Goal: Task Accomplishment & Management: Use online tool/utility

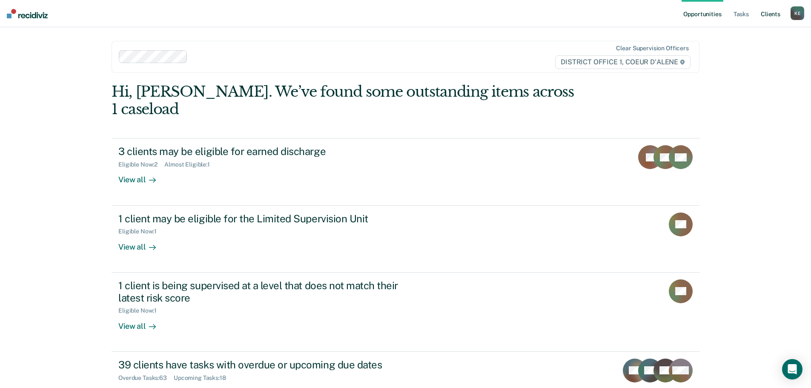
click at [768, 14] on link "Client s" at bounding box center [770, 13] width 23 height 27
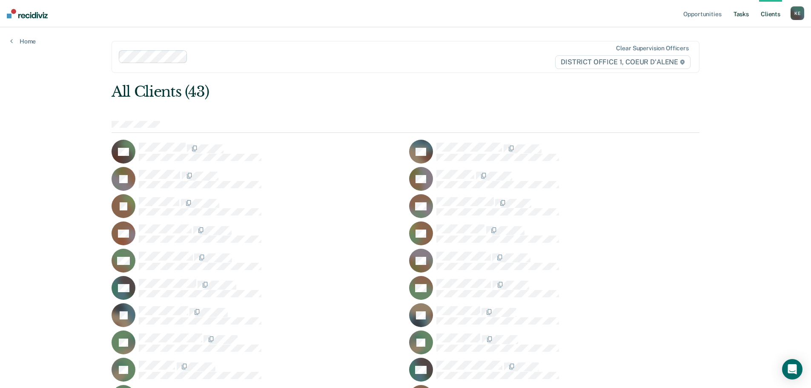
click at [742, 14] on link "Tasks" at bounding box center [741, 13] width 19 height 27
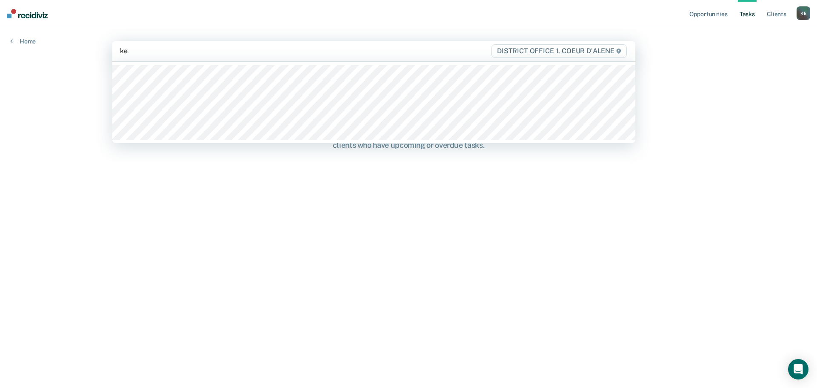
type input "kea"
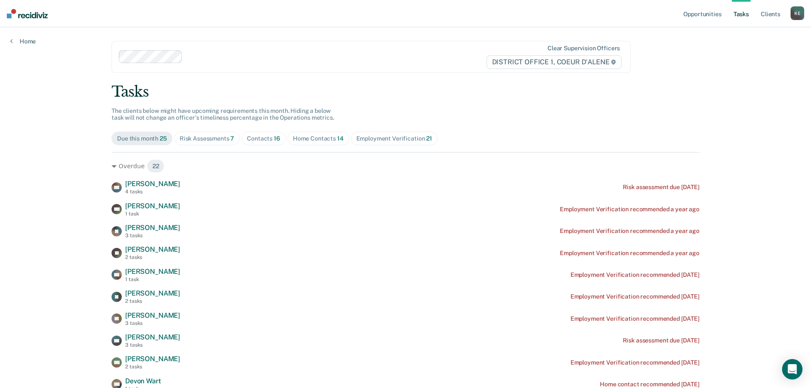
click at [211, 138] on div "Risk Assessments 7" at bounding box center [207, 138] width 55 height 7
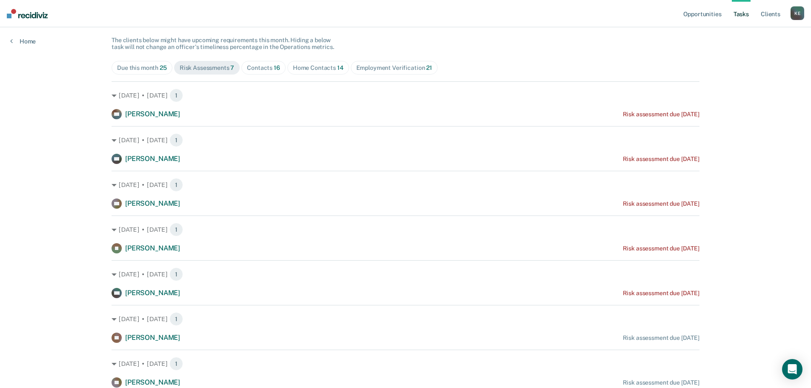
scroll to position [19, 0]
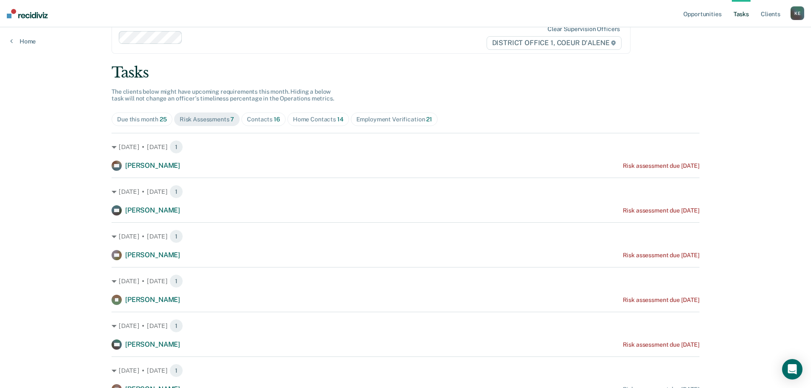
click at [257, 118] on div "Contacts 16" at bounding box center [263, 119] width 33 height 7
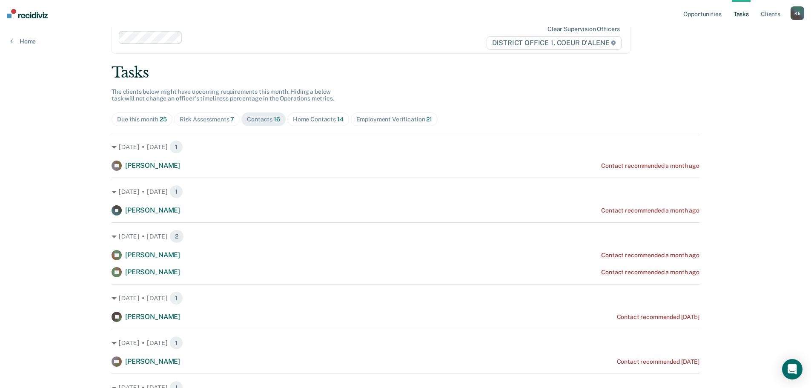
click at [312, 117] on div "Home Contacts 14" at bounding box center [318, 119] width 51 height 7
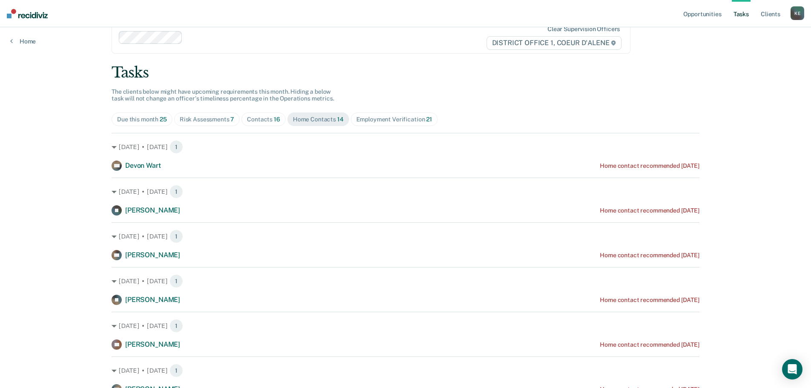
click at [254, 118] on div "Contacts 16" at bounding box center [263, 119] width 33 height 7
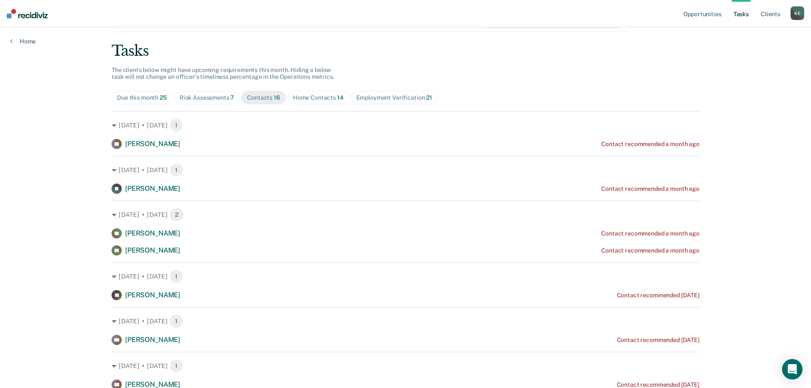
scroll to position [0, 0]
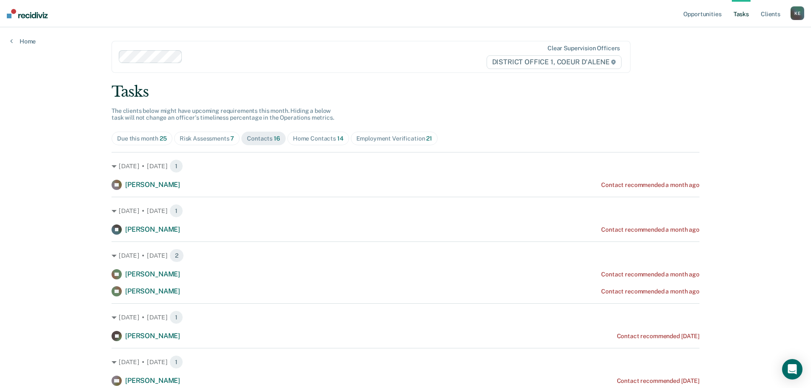
click at [202, 137] on div "Risk Assessments 7" at bounding box center [207, 138] width 55 height 7
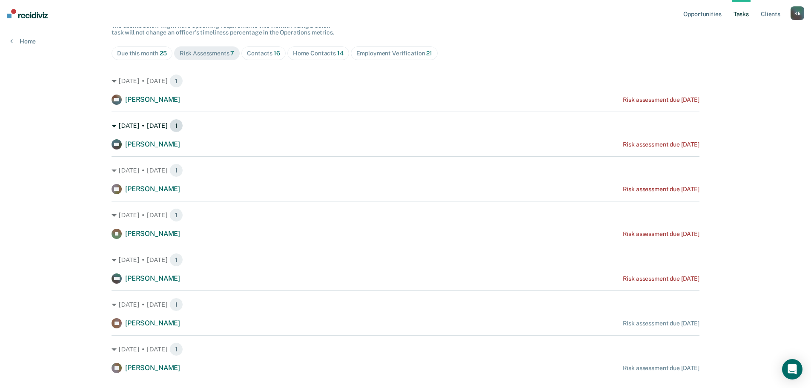
scroll to position [104, 0]
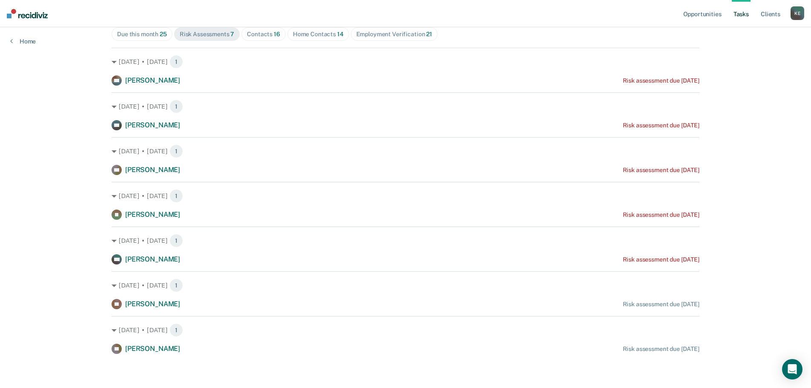
click at [261, 37] on div "Contacts 16" at bounding box center [263, 34] width 33 height 7
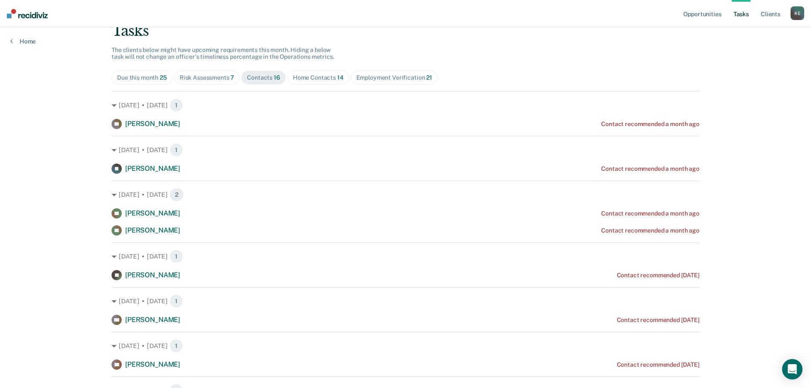
scroll to position [0, 0]
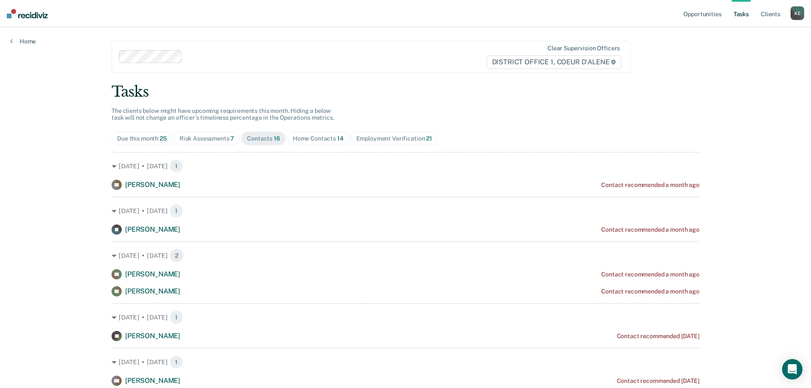
click at [298, 138] on div "Home Contacts 14" at bounding box center [318, 138] width 51 height 7
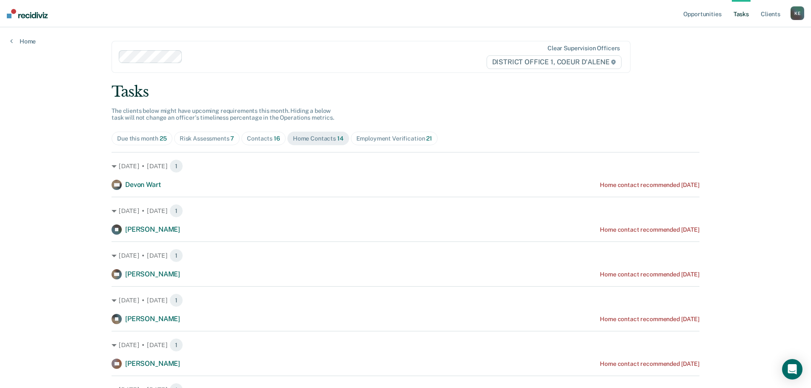
click at [225, 139] on div "Risk Assessments 7" at bounding box center [207, 138] width 55 height 7
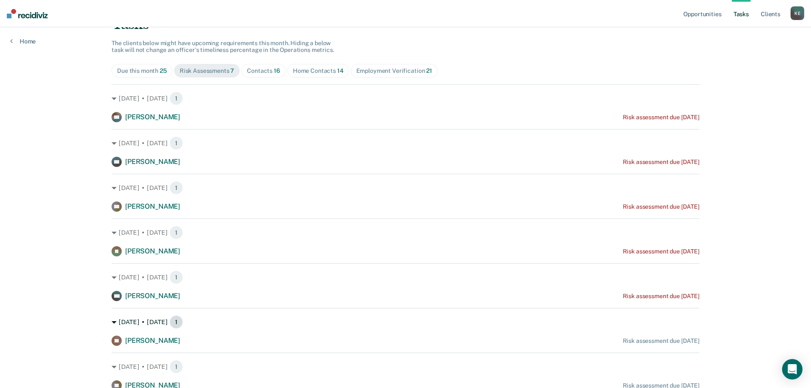
scroll to position [104, 0]
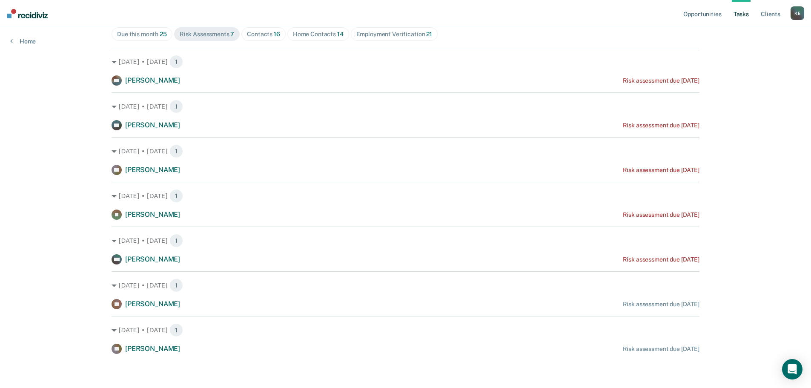
click at [256, 36] on div "Contacts 16" at bounding box center [263, 34] width 33 height 7
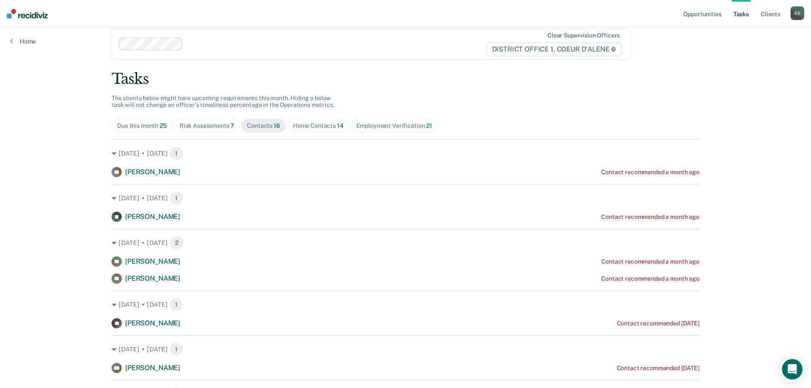
scroll to position [0, 0]
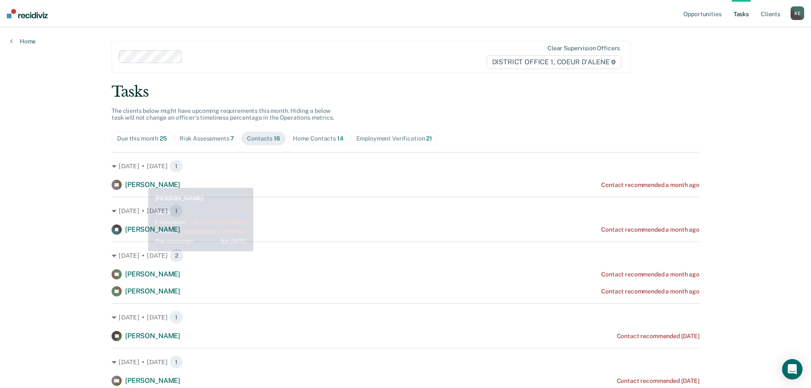
click at [140, 183] on span "[PERSON_NAME]" at bounding box center [152, 185] width 55 height 8
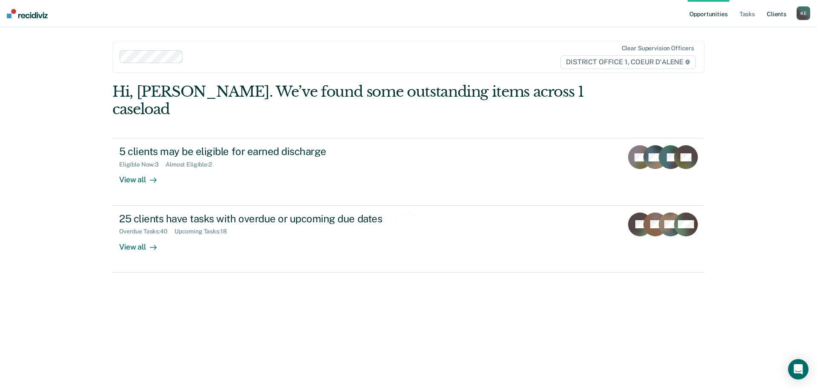
click at [776, 10] on link "Client s" at bounding box center [776, 13] width 23 height 27
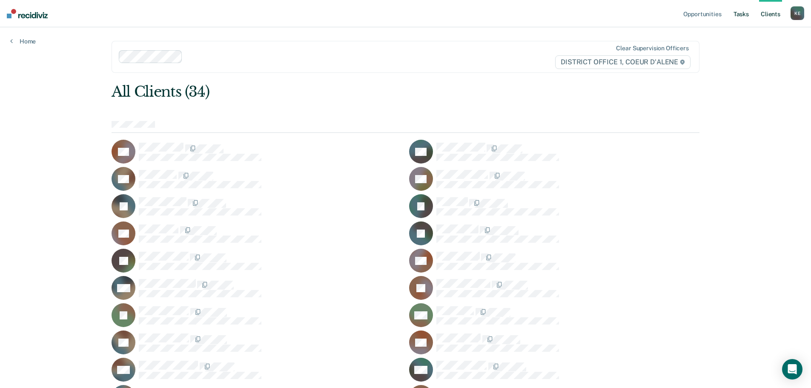
click at [747, 14] on link "Tasks" at bounding box center [741, 13] width 19 height 27
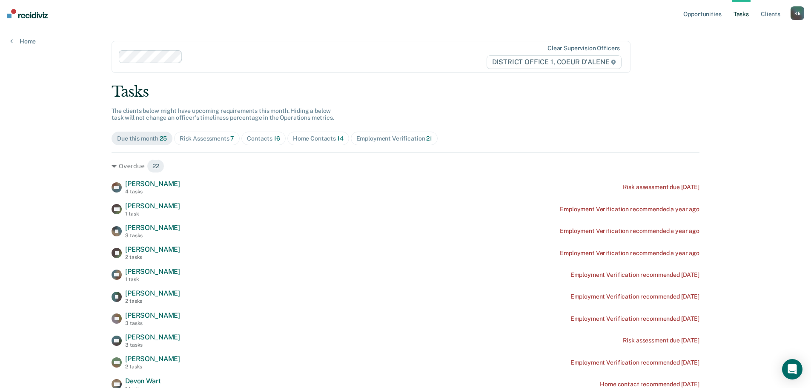
click at [206, 137] on div "Risk Assessments 7" at bounding box center [207, 138] width 55 height 7
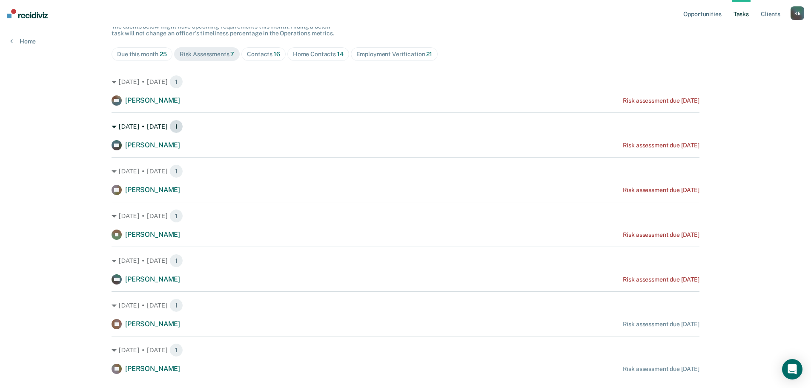
scroll to position [104, 0]
